Goal: Information Seeking & Learning: Learn about a topic

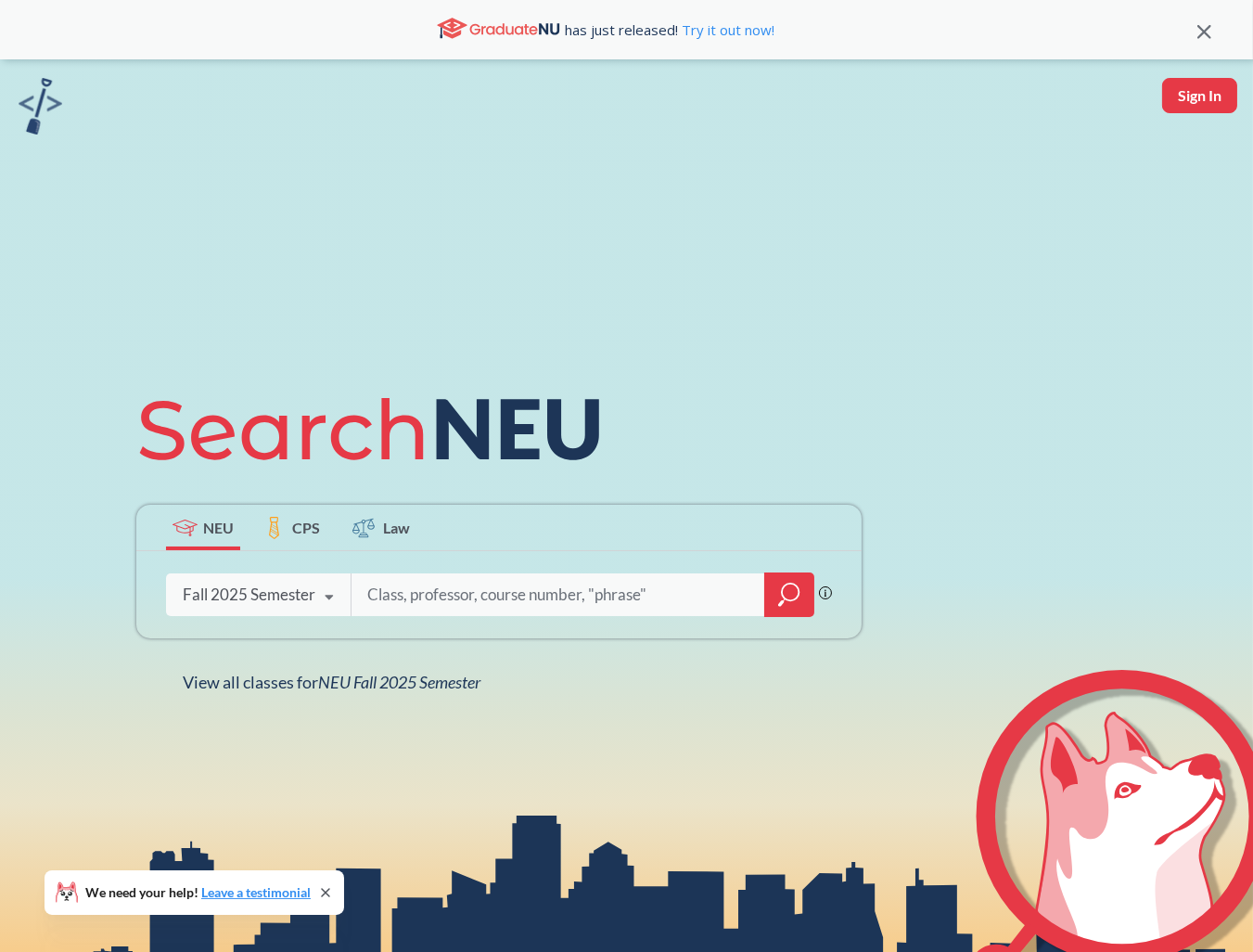
click at [450, 593] on input "search" at bounding box center [557, 594] width 385 height 39
type input "[PERSON_NAME] 165"
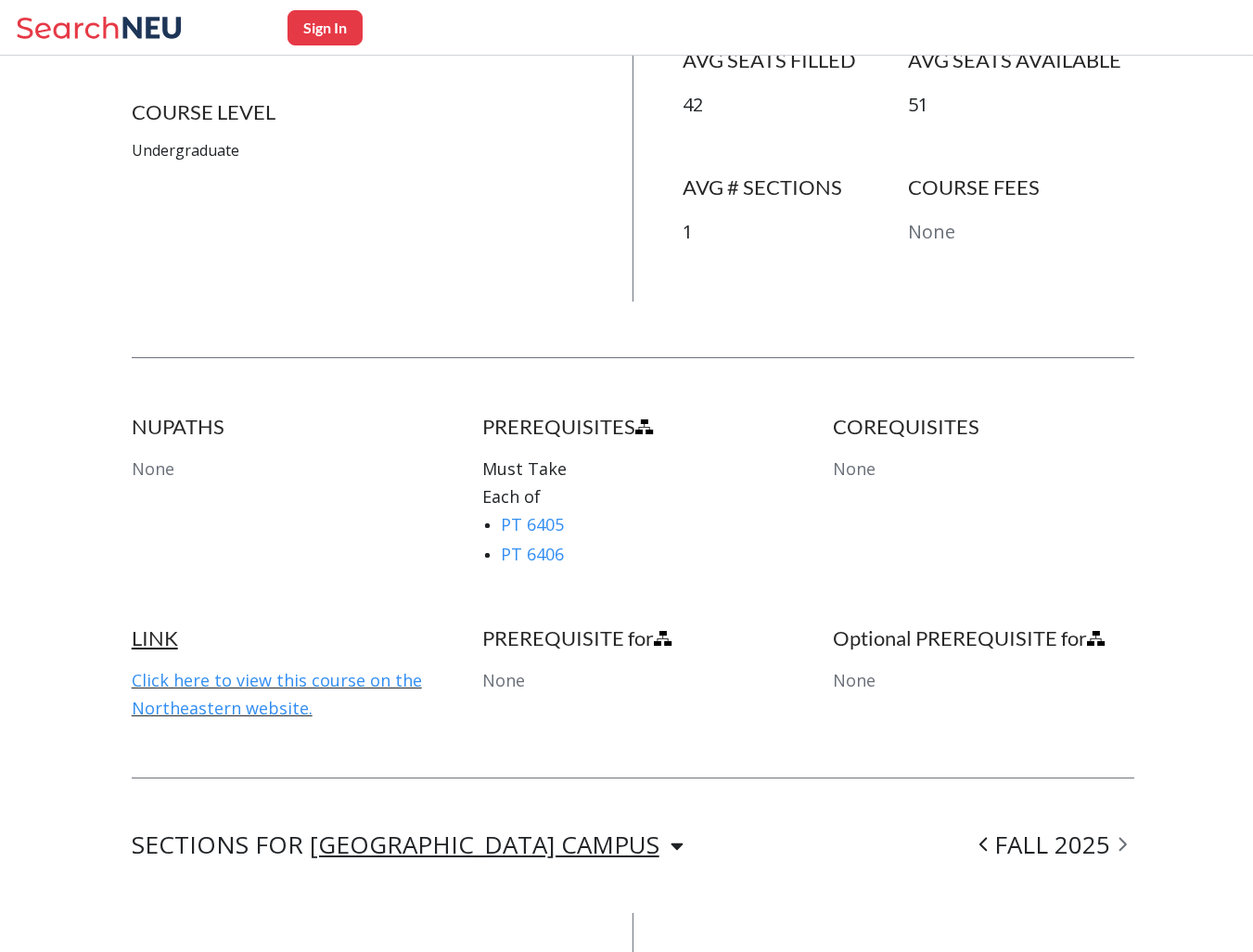
scroll to position [995, 0]
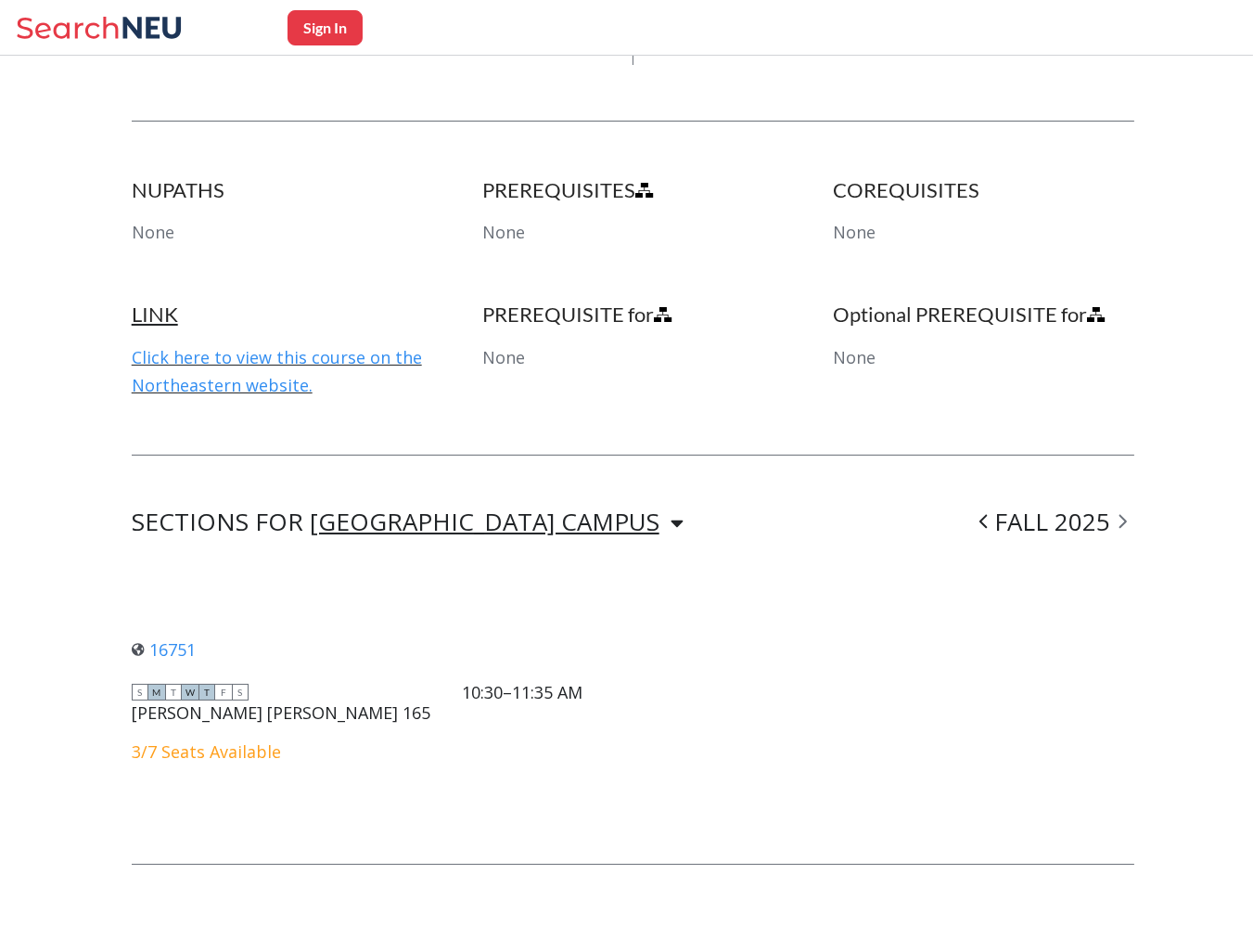
scroll to position [887, 0]
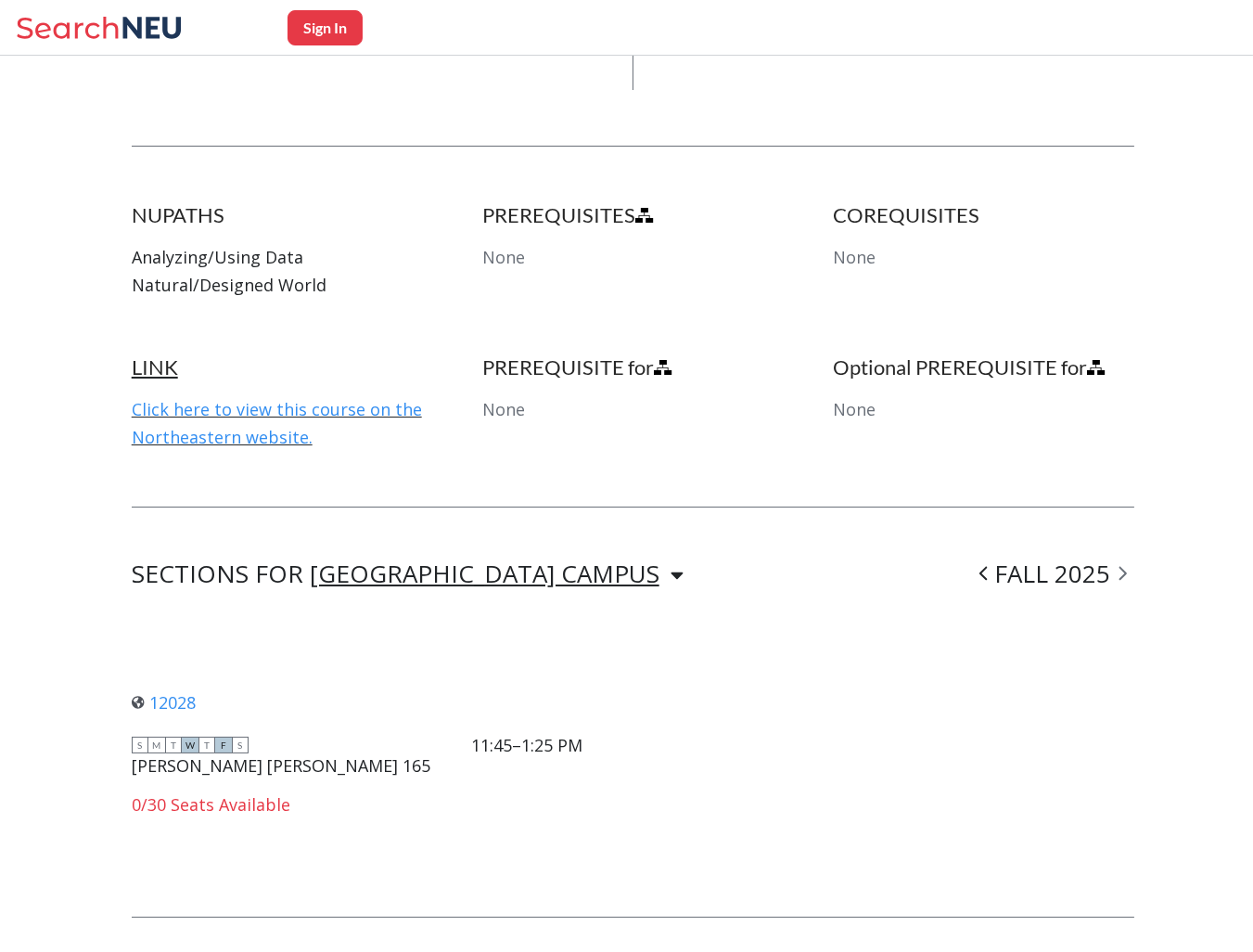
scroll to position [937, 0]
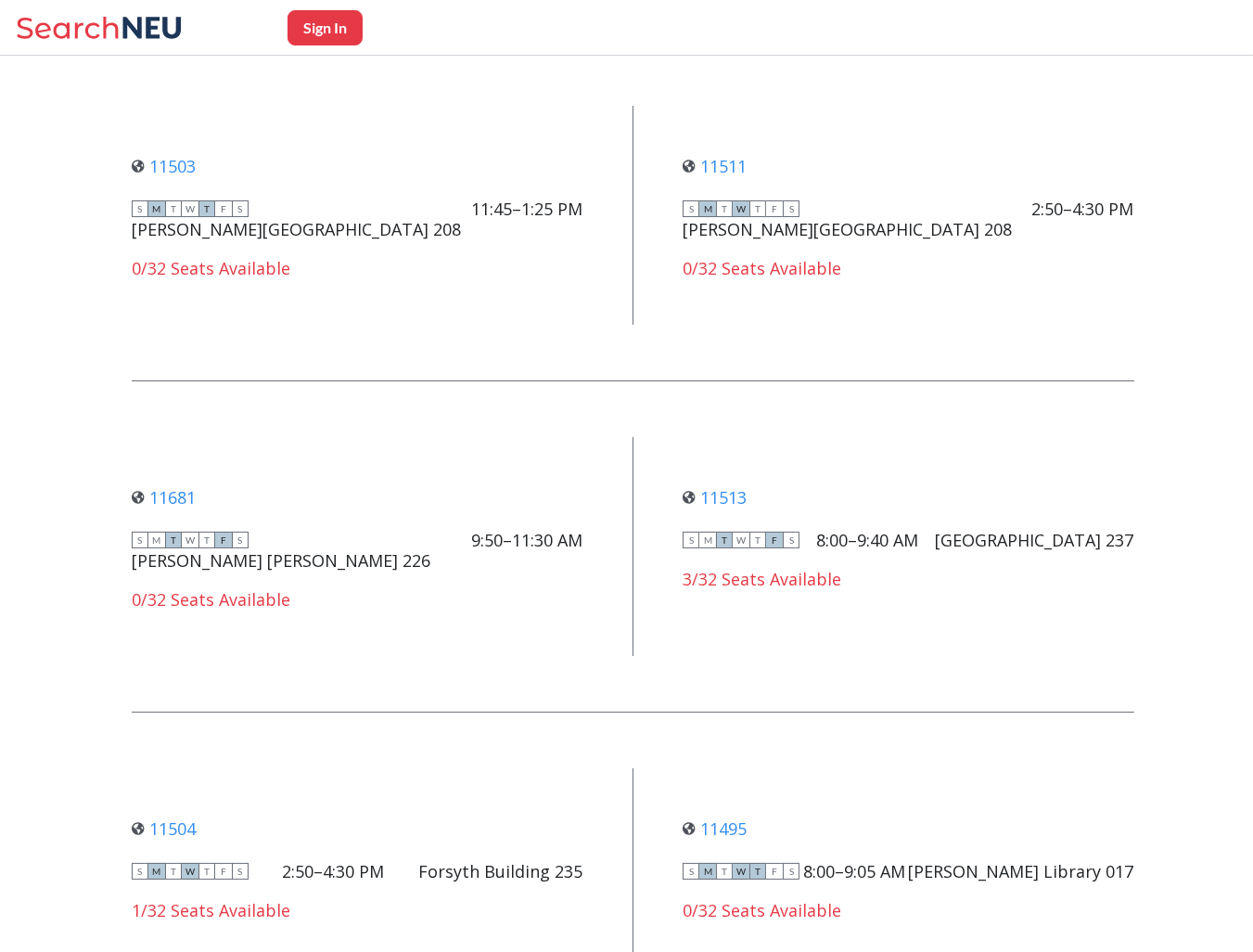
scroll to position [2737, 0]
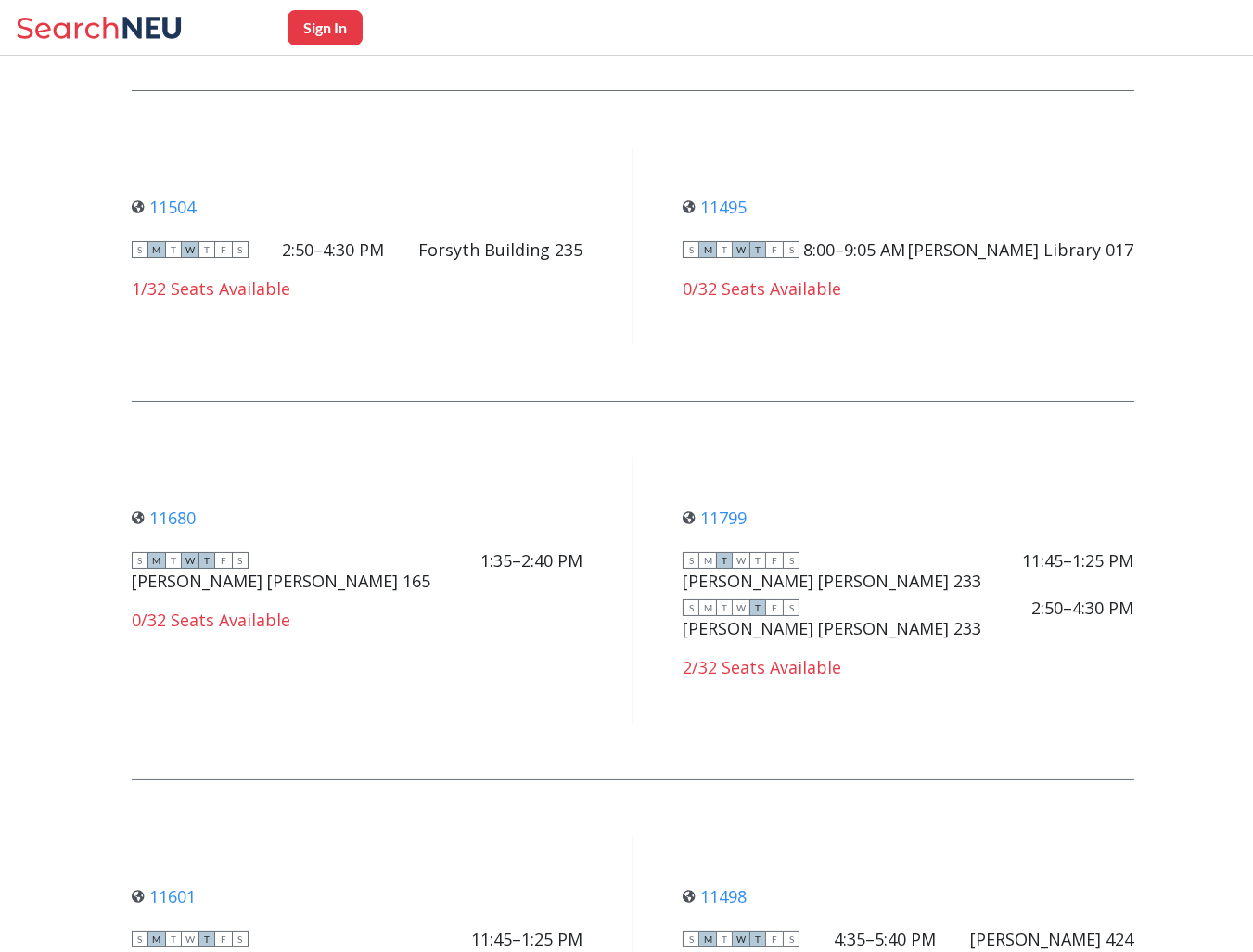
click at [608, 632] on div "11496 View this section on Banner. S M T W T F S 9:15–10:20 AM [PERSON_NAME] [P…" at bounding box center [633, 766] width 1003 height 3888
